Goal: Check status

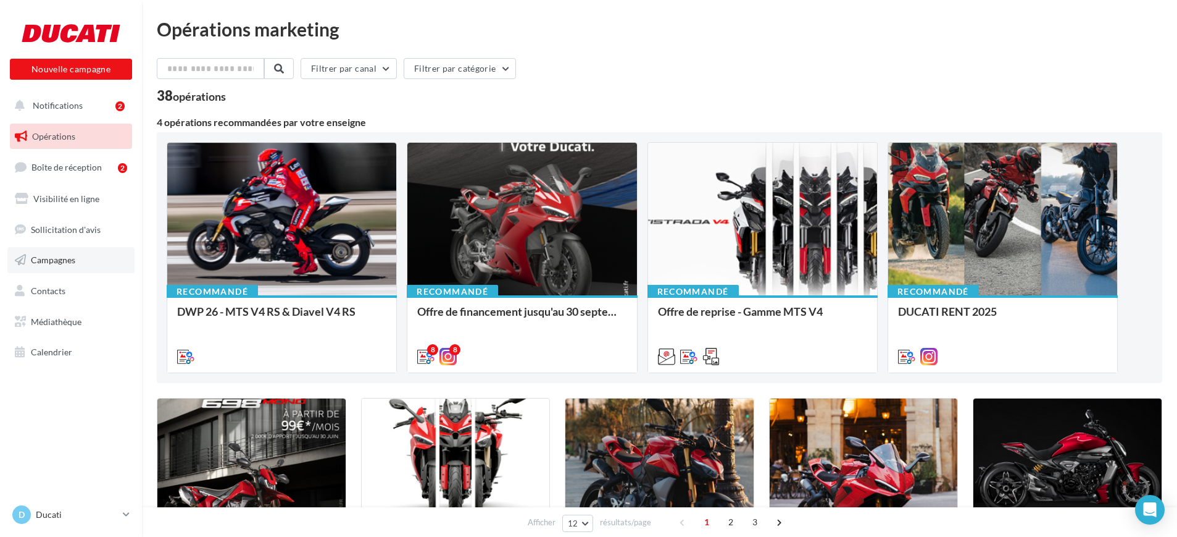
click at [64, 259] on span "Campagnes" at bounding box center [53, 259] width 44 height 10
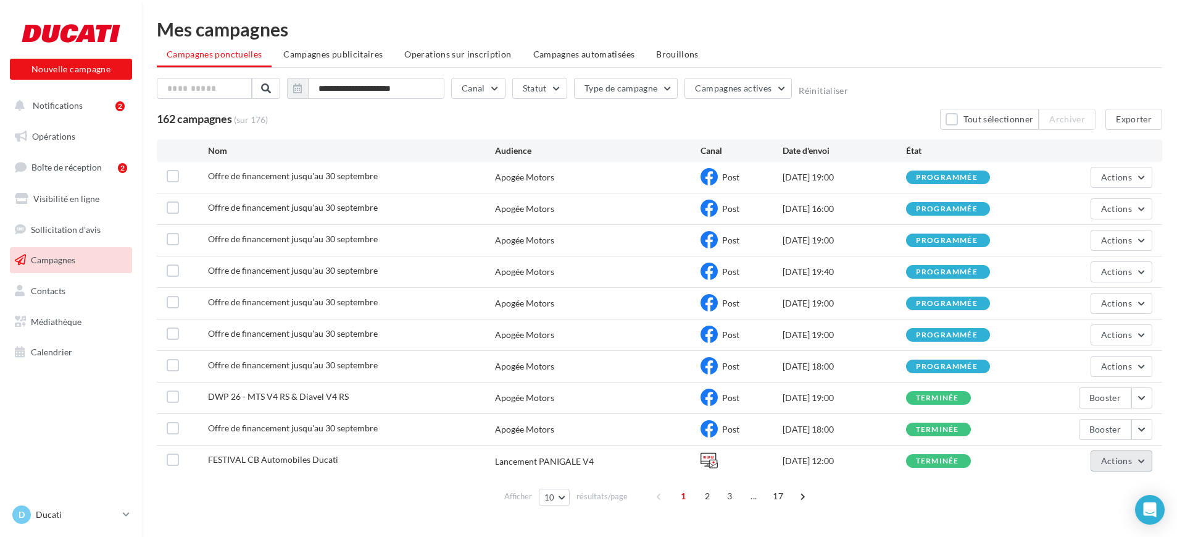
click at [1106, 461] on span "Actions" at bounding box center [1116, 460] width 31 height 10
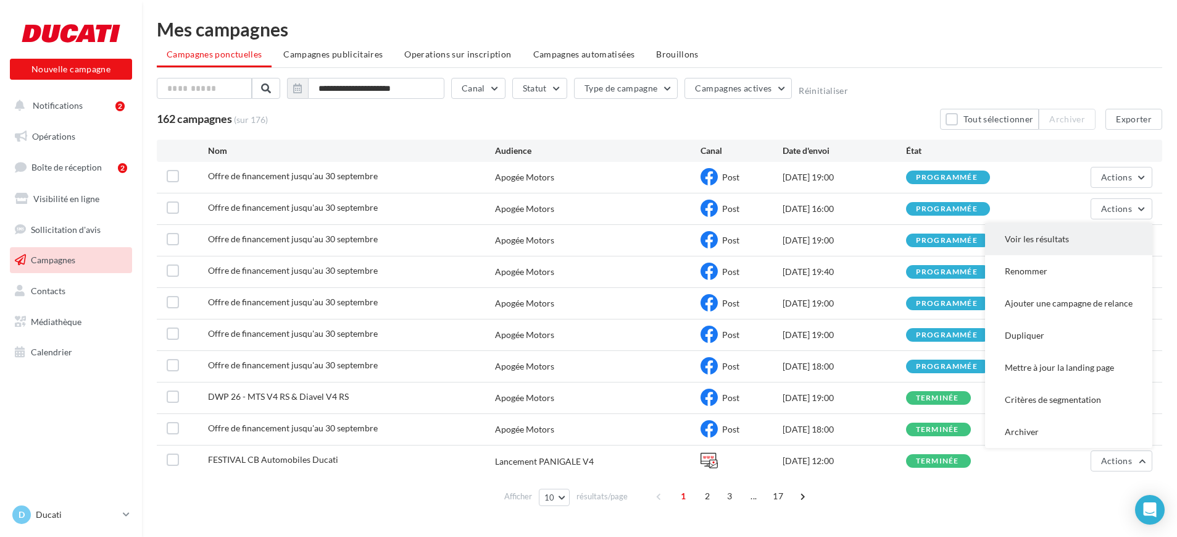
click at [1072, 238] on button "Voir les résultats" at bounding box center [1068, 239] width 167 height 32
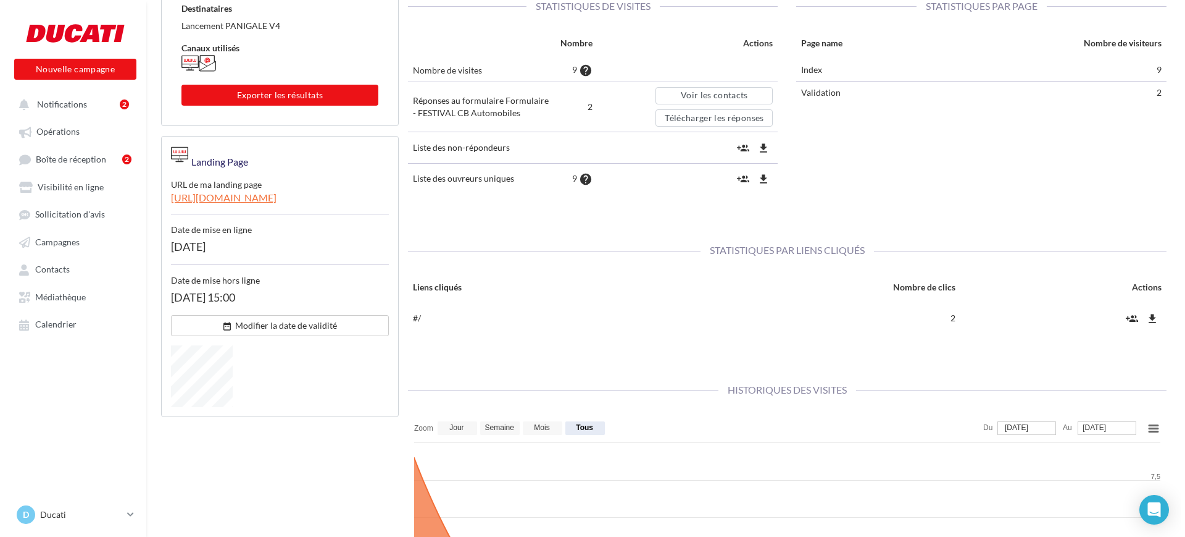
scroll to position [232, 0]
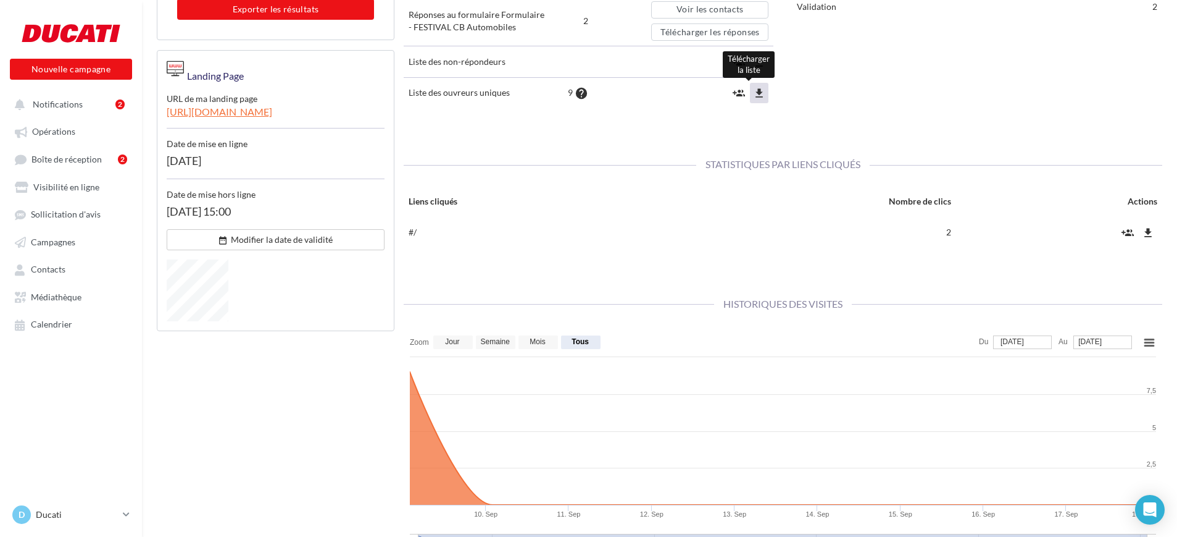
click at [759, 93] on icon "file_download" at bounding box center [759, 93] width 12 height 12
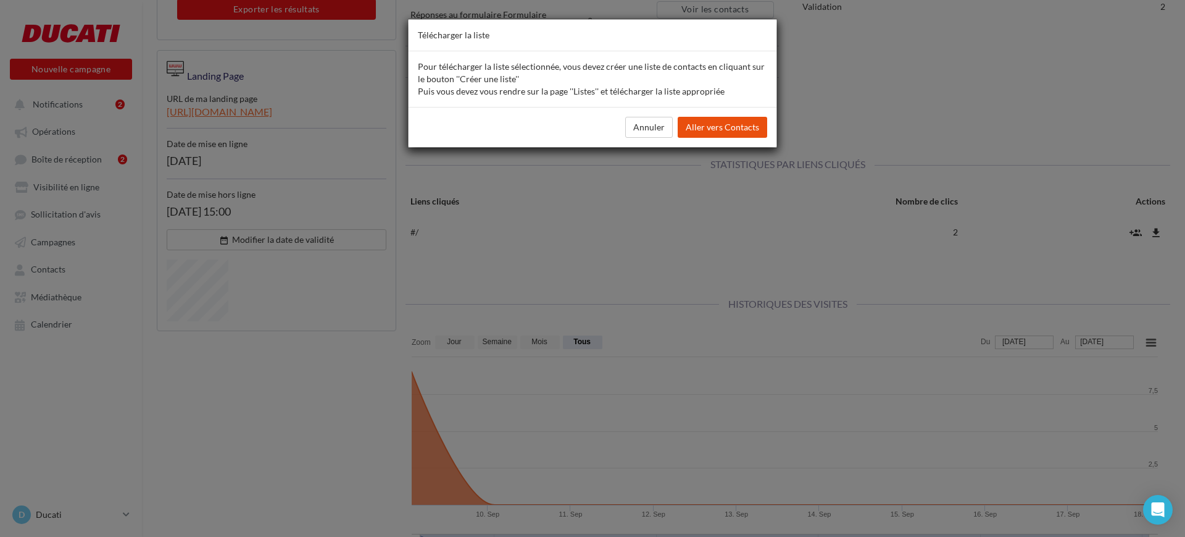
click at [725, 129] on span "Aller vers Contacts" at bounding box center [722, 127] width 73 height 10
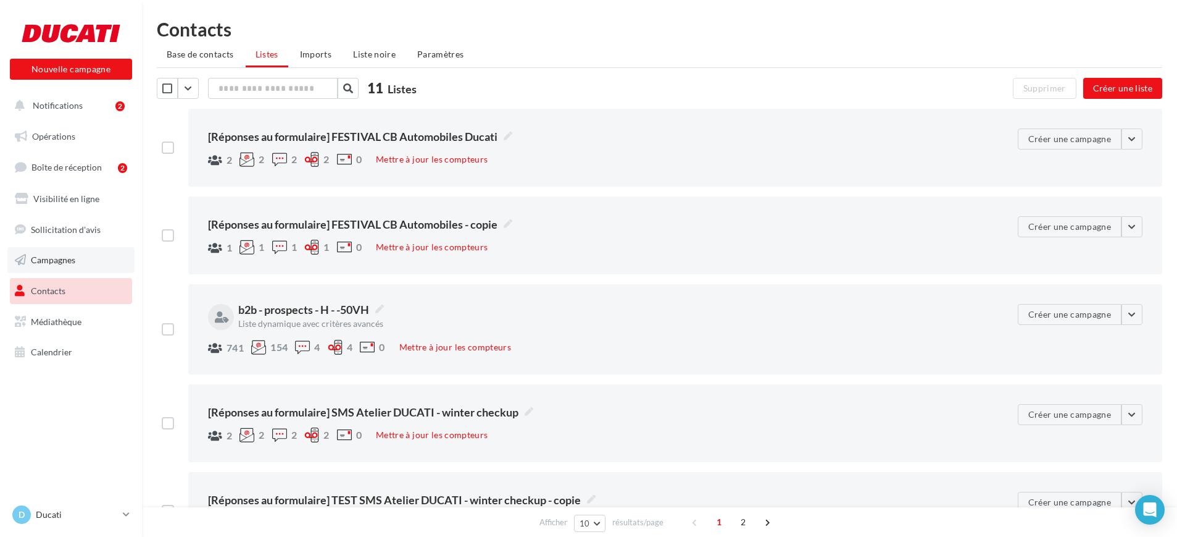
click at [67, 262] on span "Campagnes" at bounding box center [53, 259] width 44 height 10
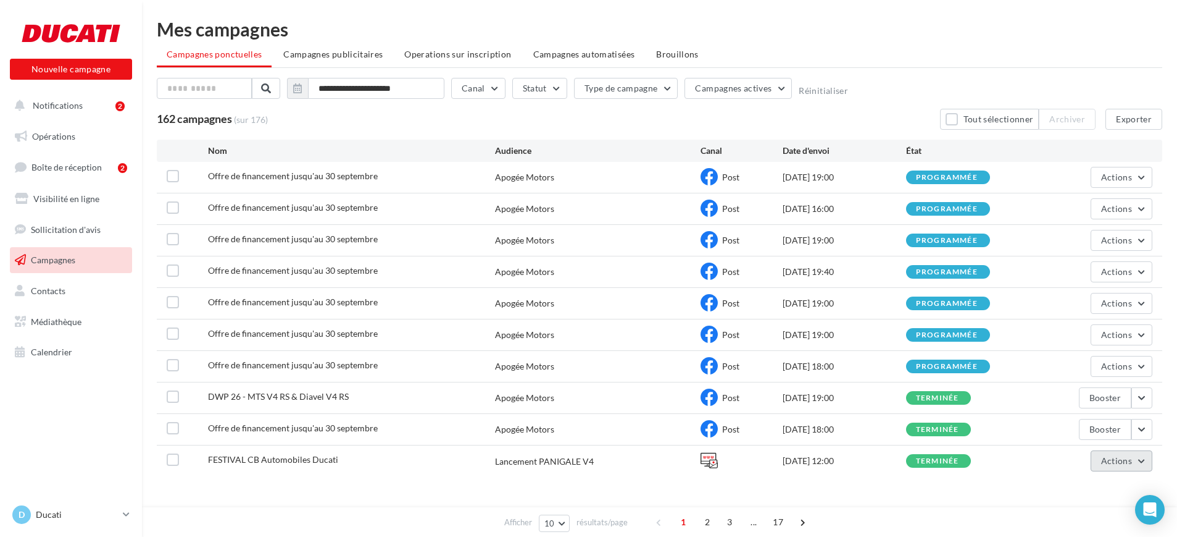
click at [1108, 462] on span "Actions" at bounding box center [1116, 460] width 31 height 10
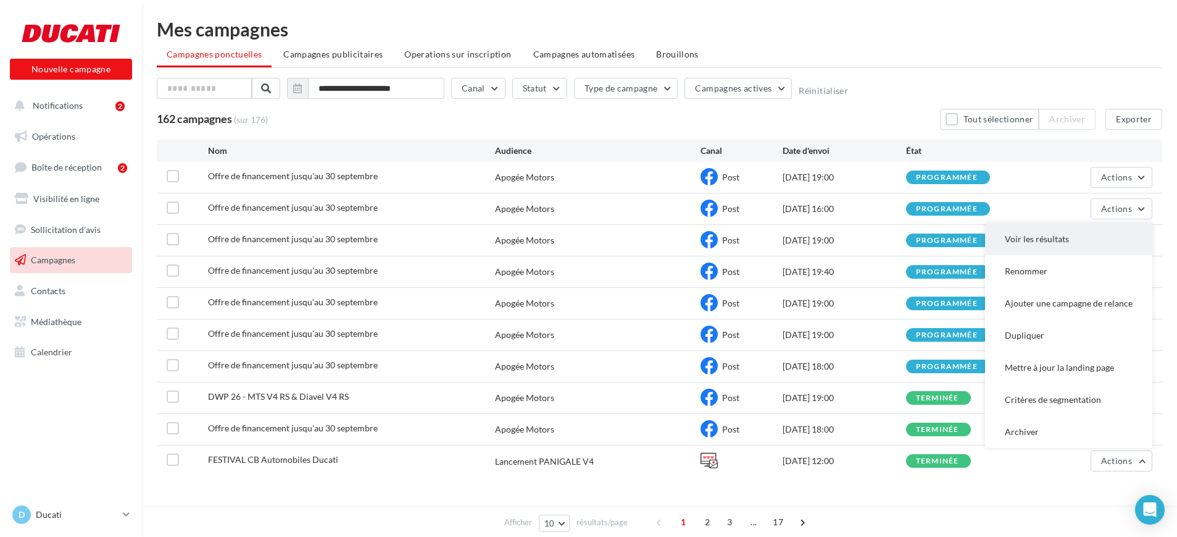
click at [1057, 241] on button "Voir les résultats" at bounding box center [1068, 239] width 167 height 32
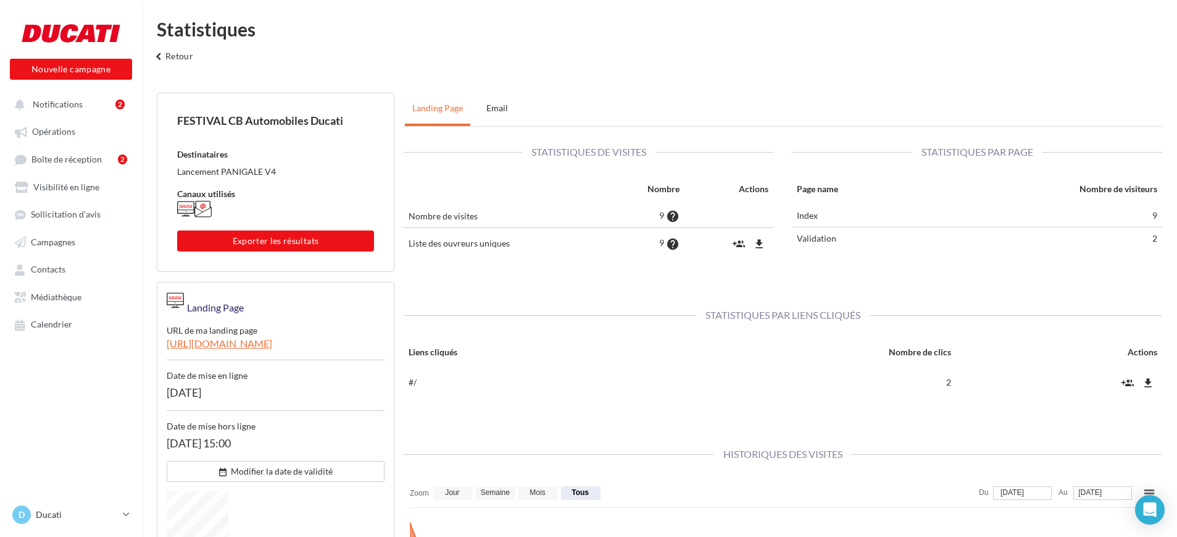
click at [454, 246] on td "Liste des ouvreurs uniques" at bounding box center [506, 243] width 204 height 31
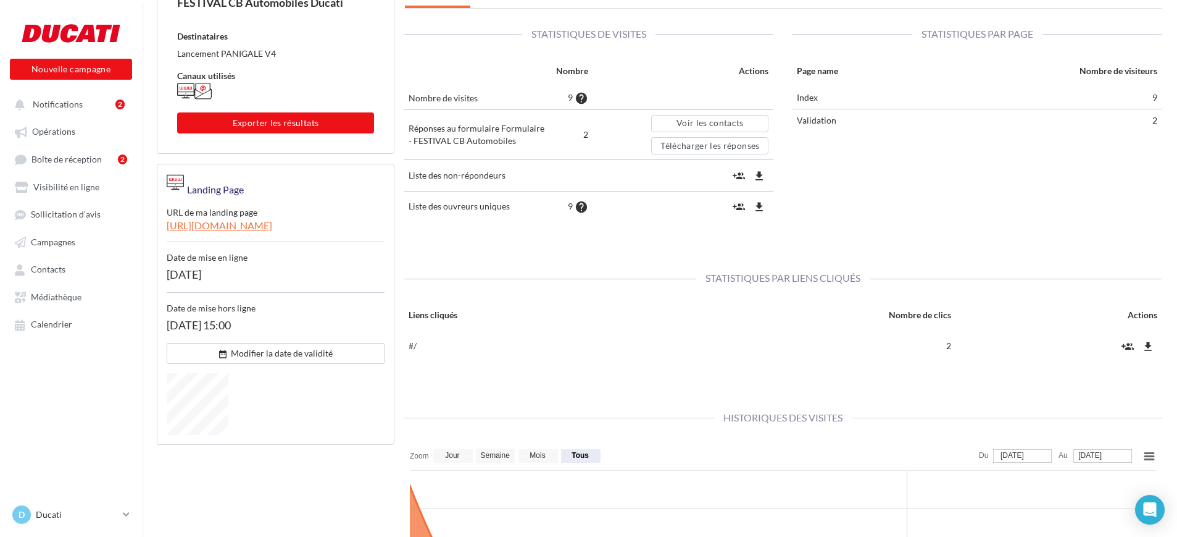
scroll to position [77, 0]
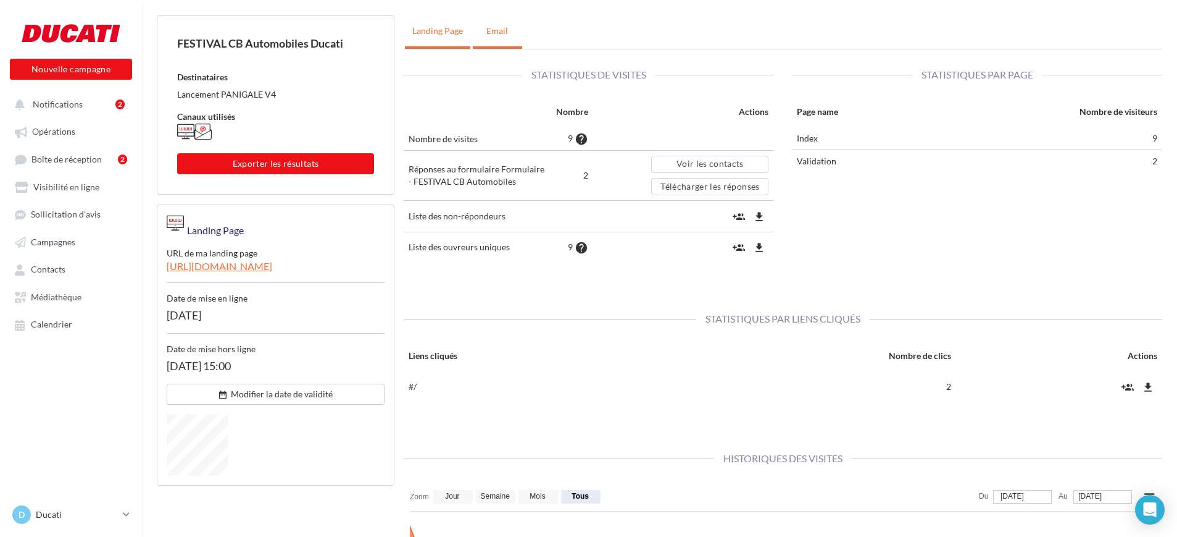
click at [499, 23] on link "Email" at bounding box center [497, 30] width 49 height 31
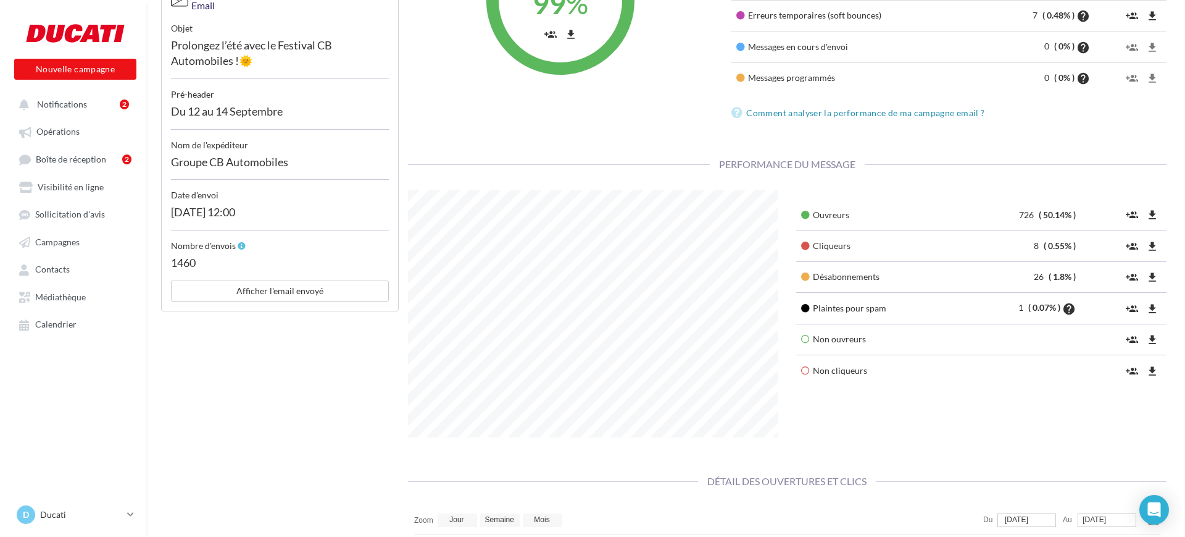
scroll to position [309, 0]
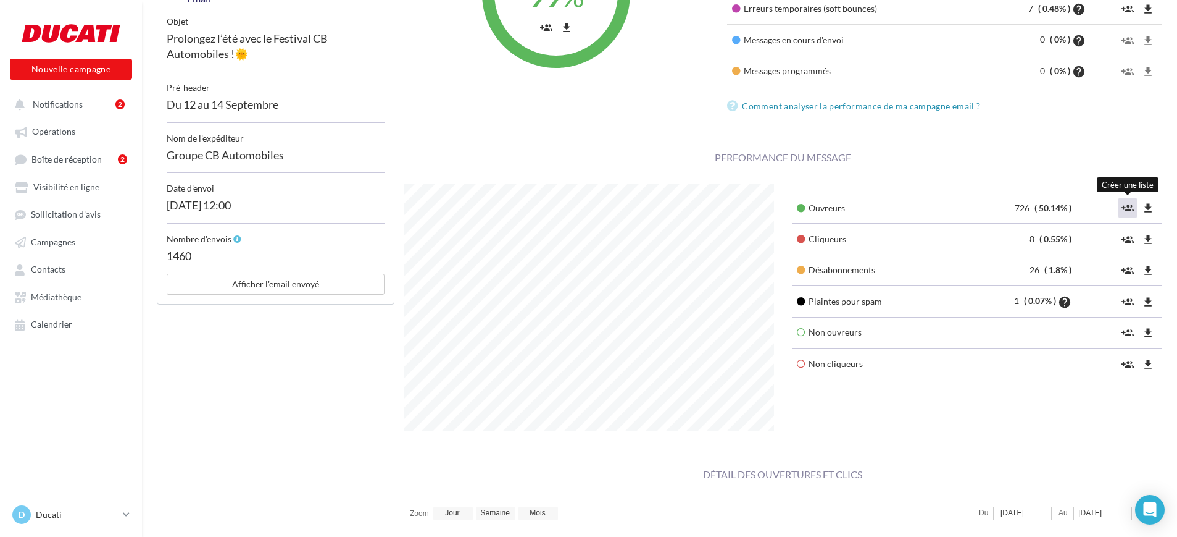
click at [1132, 211] on icon "group_add" at bounding box center [1128, 208] width 12 height 12
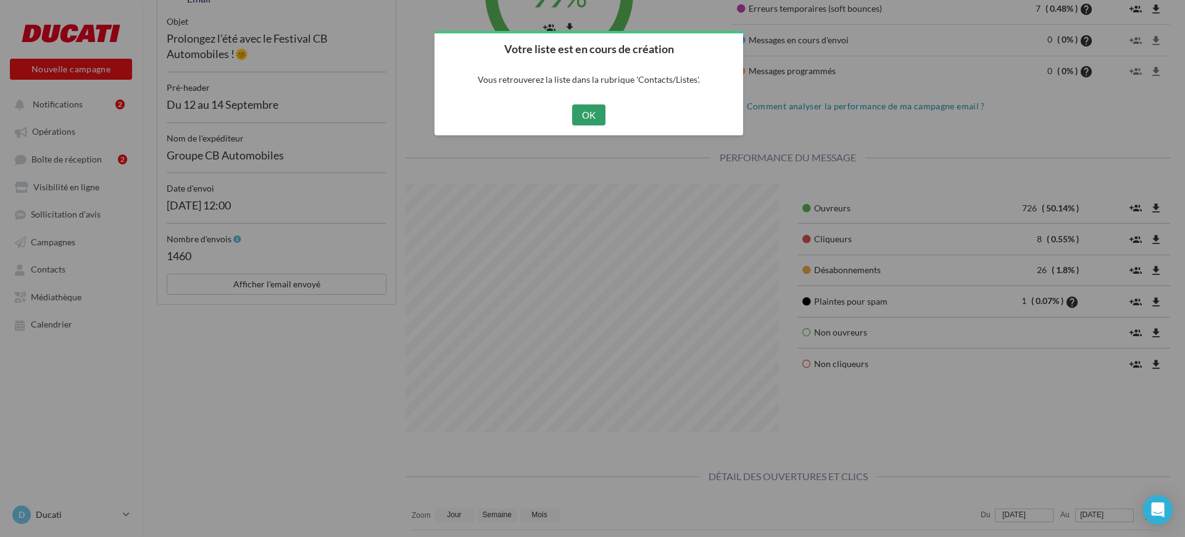
click at [591, 119] on button "OK" at bounding box center [589, 114] width 34 height 21
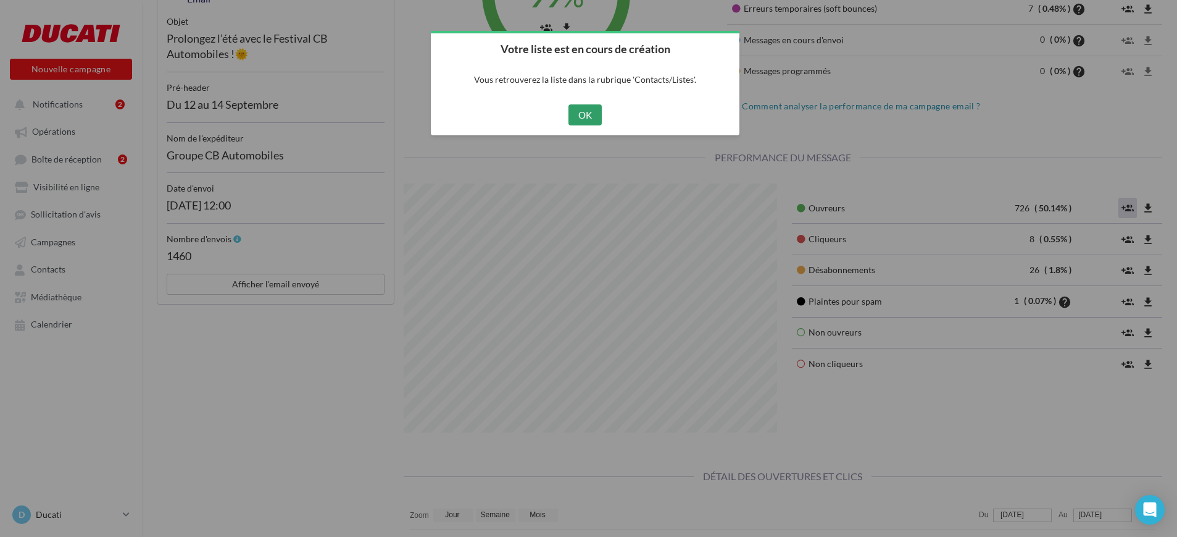
scroll to position [617171, 617029]
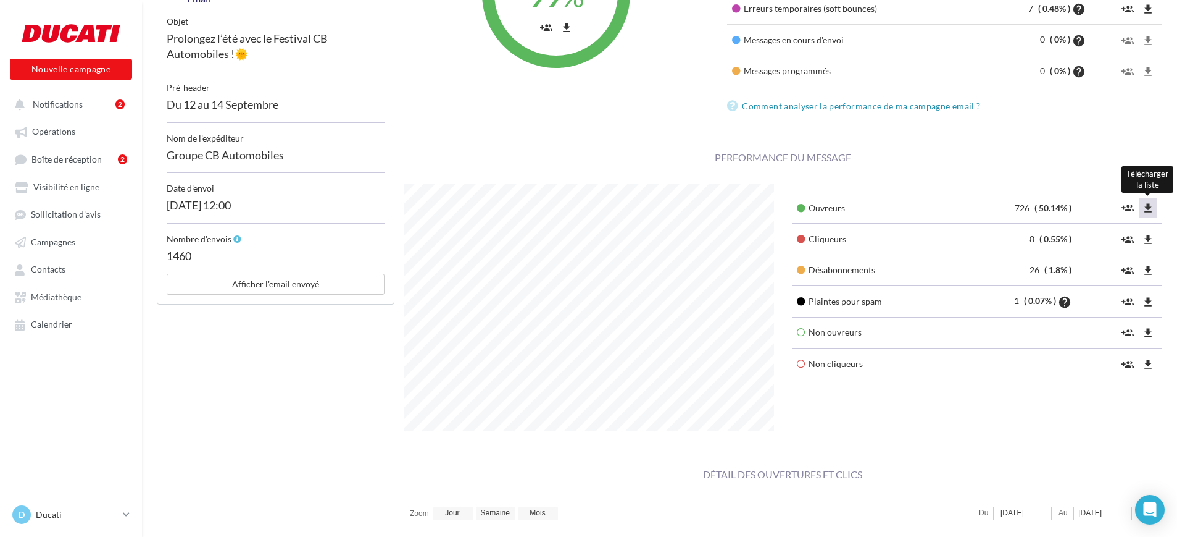
click at [1144, 206] on icon "file_download" at bounding box center [1148, 208] width 12 height 12
